Goal: Navigation & Orientation: Find specific page/section

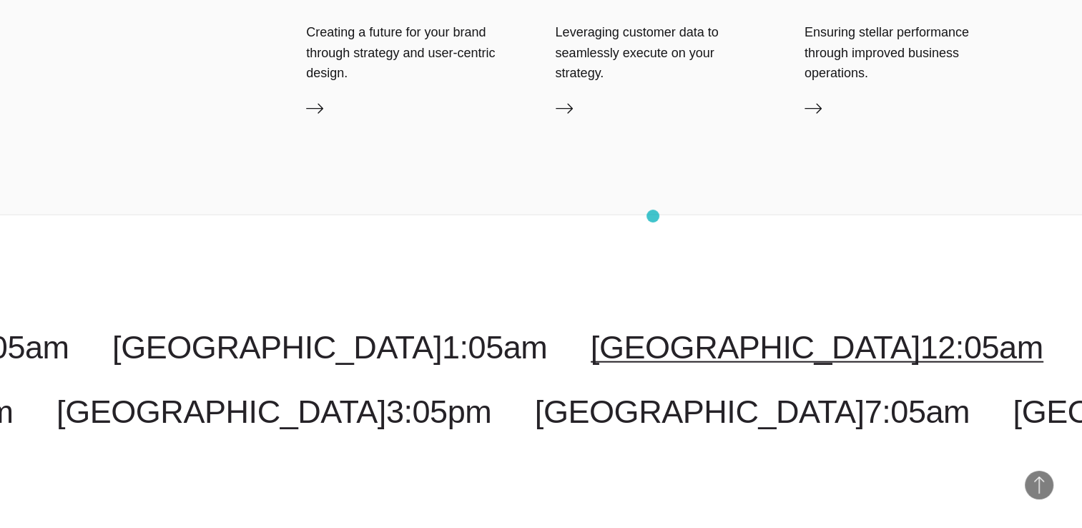
scroll to position [3403, 0]
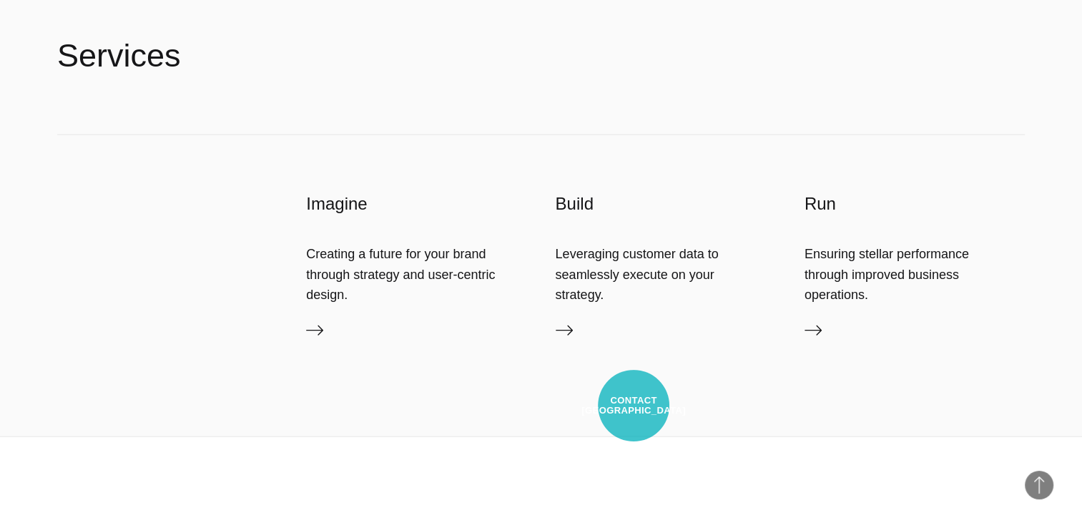
scroll to position [3475, 0]
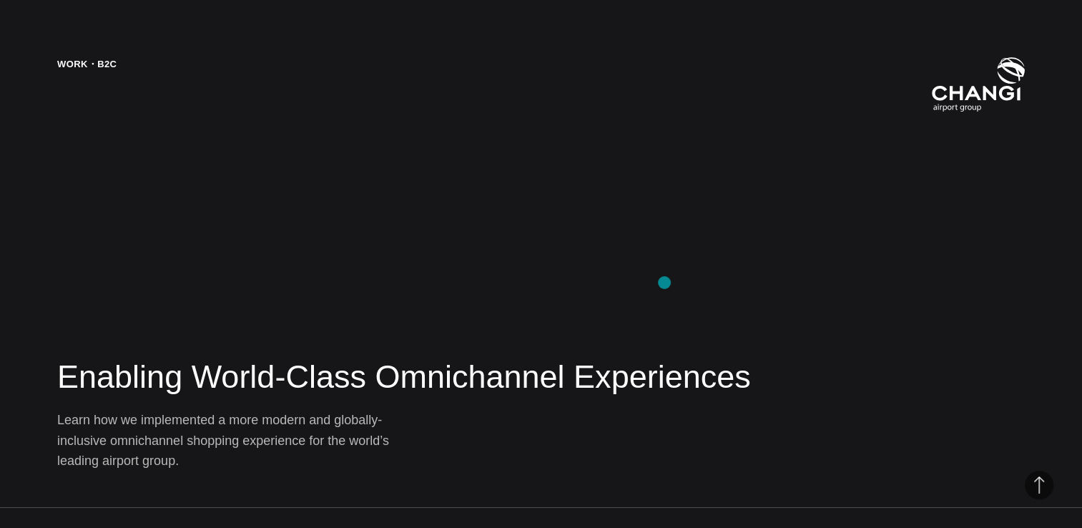
scroll to position [2115, 0]
click at [518, 268] on div "Work・B2C Enabling World-Class Omnichannel Experiences Learn how we implemented …" at bounding box center [541, 264] width 1082 height 528
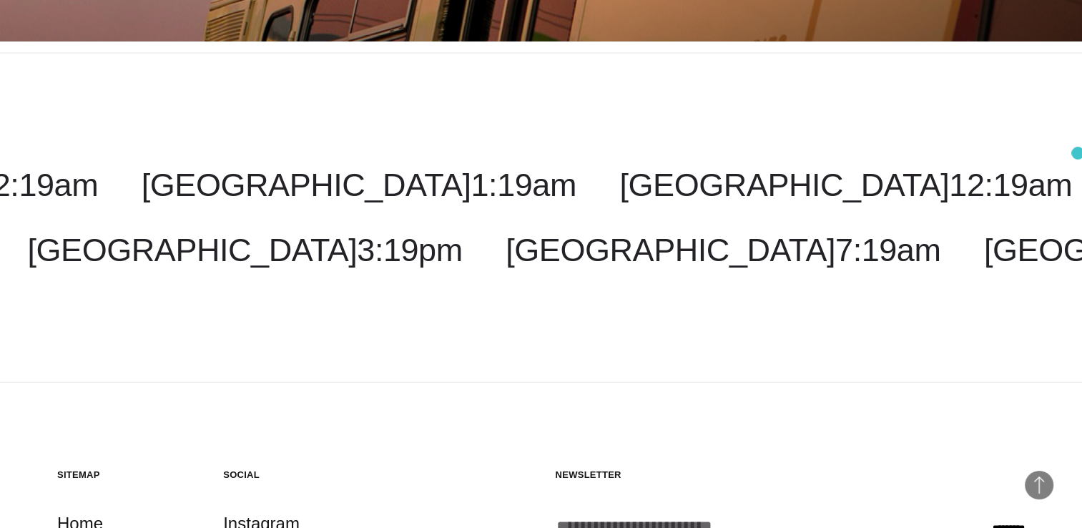
scroll to position [14454, 0]
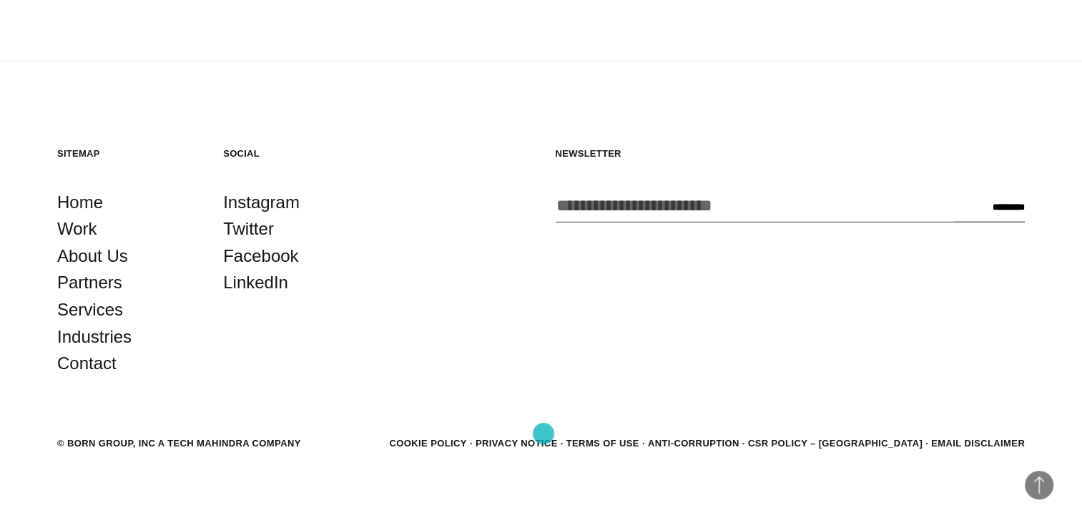
click at [466, 438] on link "Cookie Policy" at bounding box center [427, 443] width 77 height 11
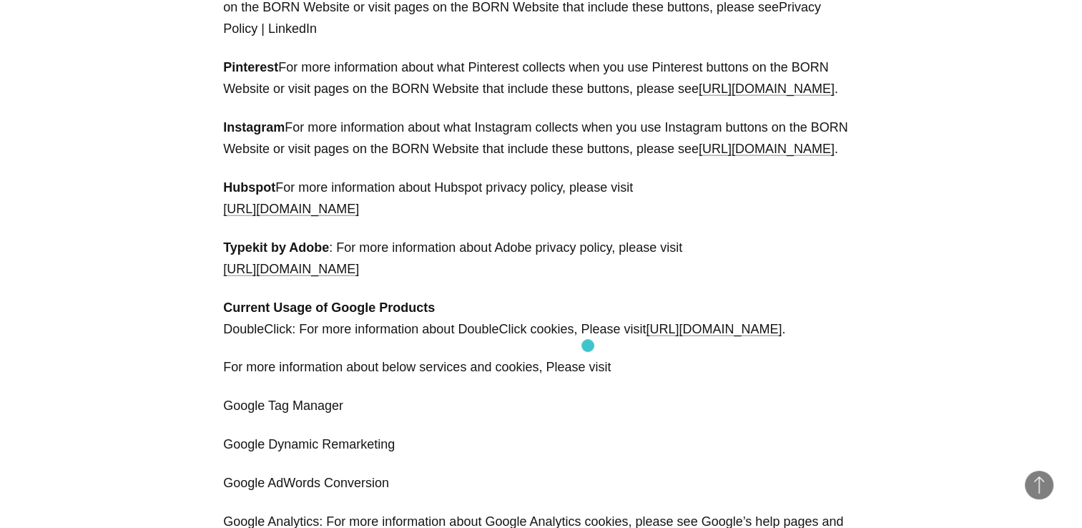
scroll to position [3360, 0]
